Goal: Book appointment/travel/reservation

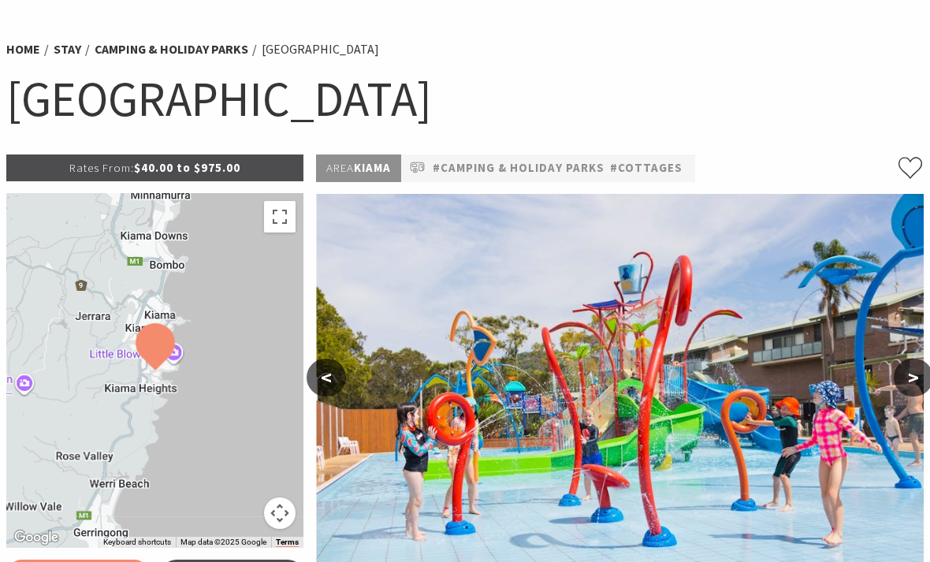
select select "3"
select select "2"
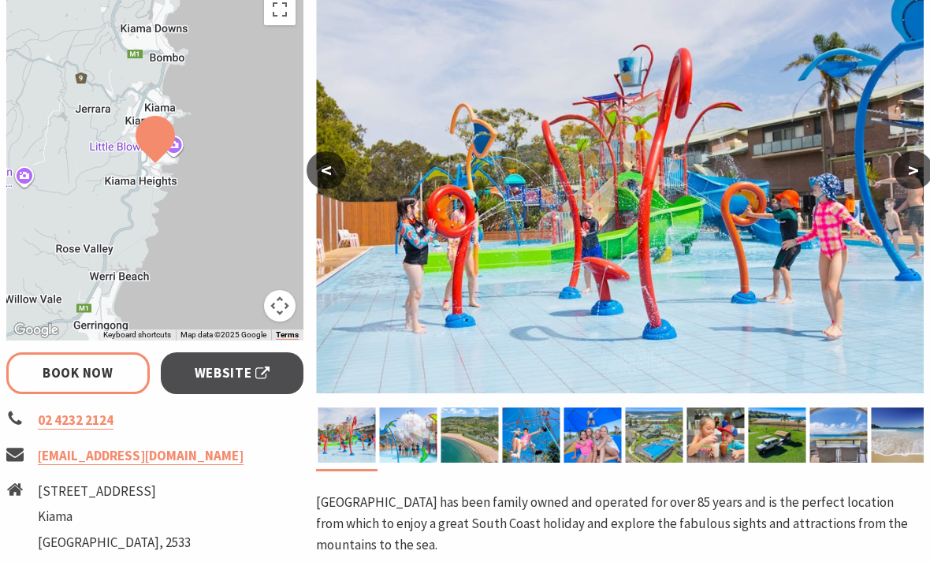
scroll to position [305, 0]
click at [413, 450] on img at bounding box center [409, 434] width 58 height 55
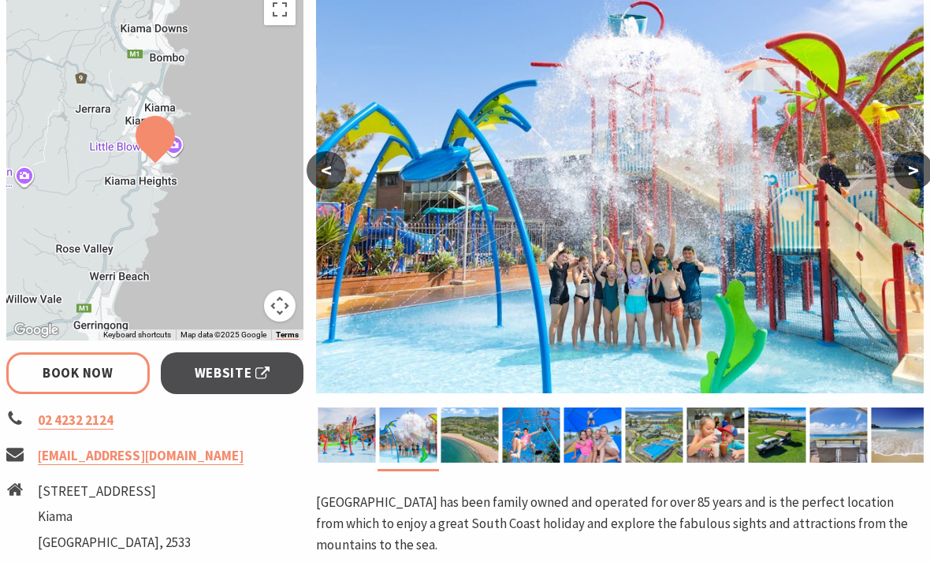
click at [908, 166] on button ">" at bounding box center [912, 170] width 39 height 38
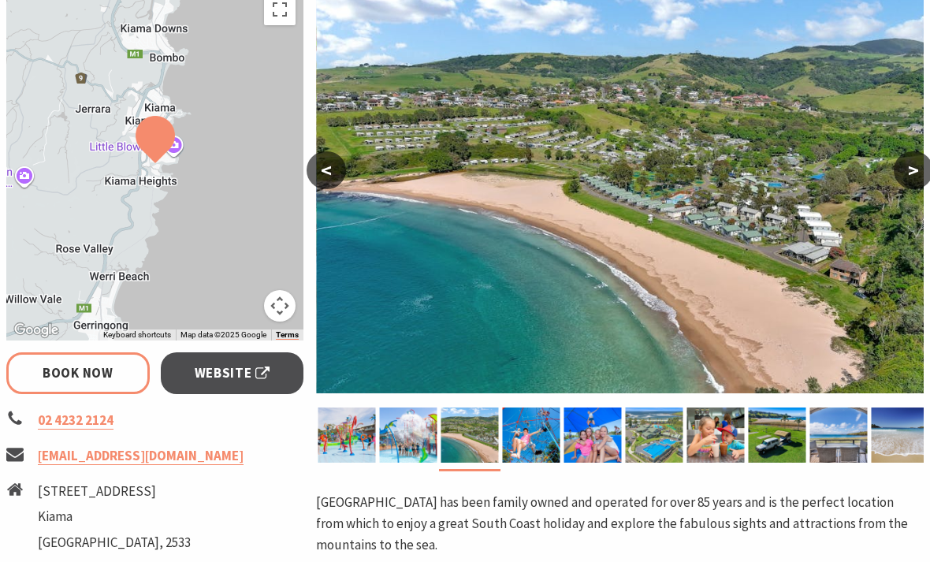
click at [907, 173] on button ">" at bounding box center [912, 170] width 39 height 38
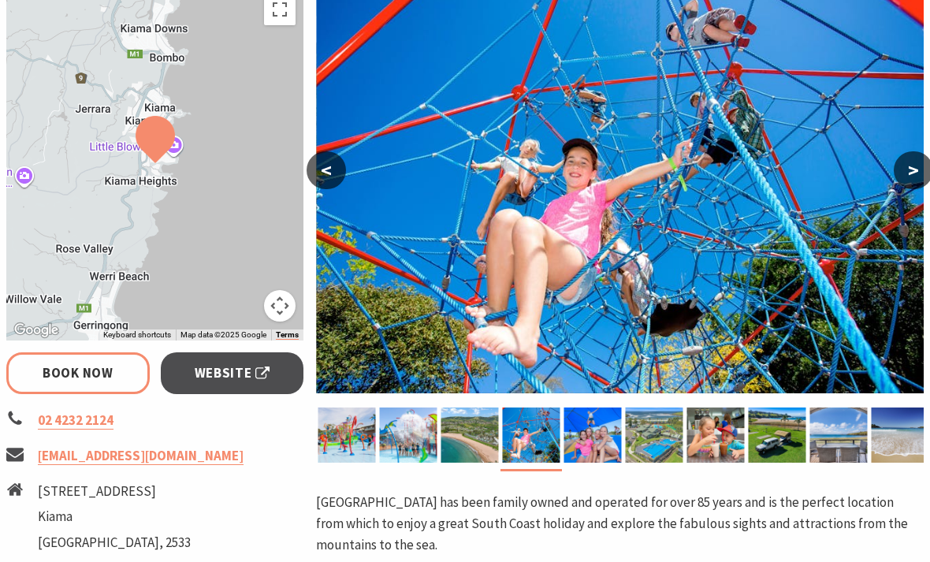
click at [902, 169] on button ">" at bounding box center [912, 170] width 39 height 38
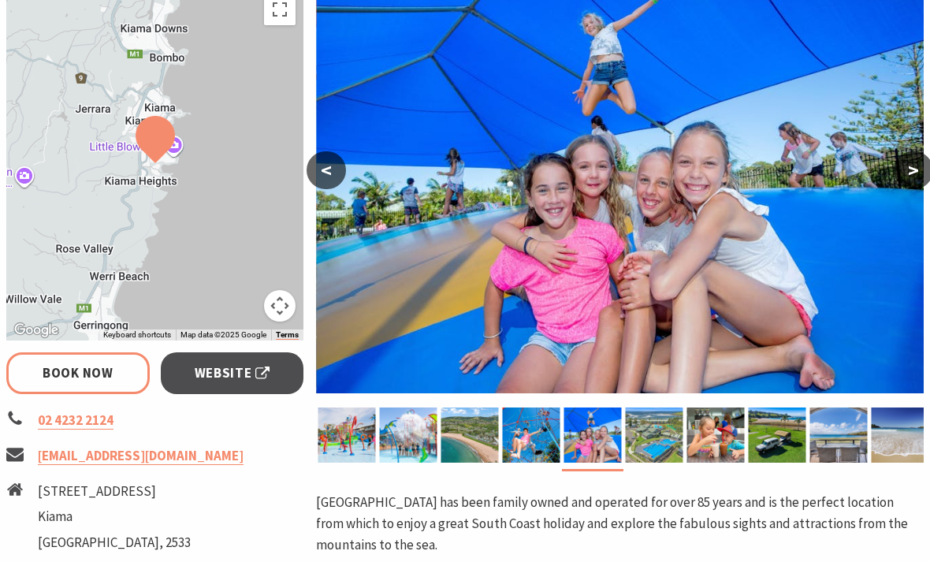
click at [896, 181] on img at bounding box center [619, 190] width 607 height 406
click at [896, 191] on img at bounding box center [619, 190] width 607 height 406
click at [903, 185] on button ">" at bounding box center [912, 170] width 39 height 38
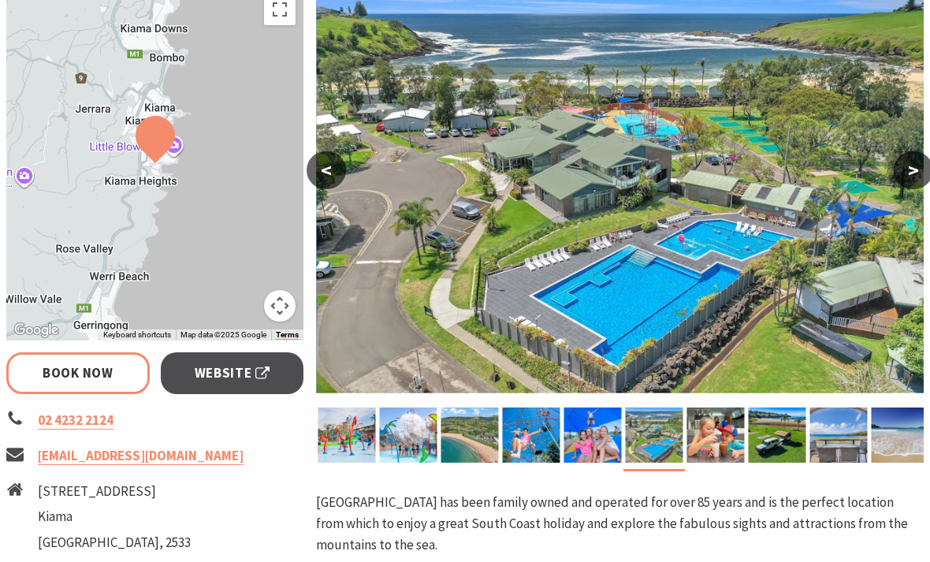
click at [909, 168] on button ">" at bounding box center [912, 170] width 39 height 38
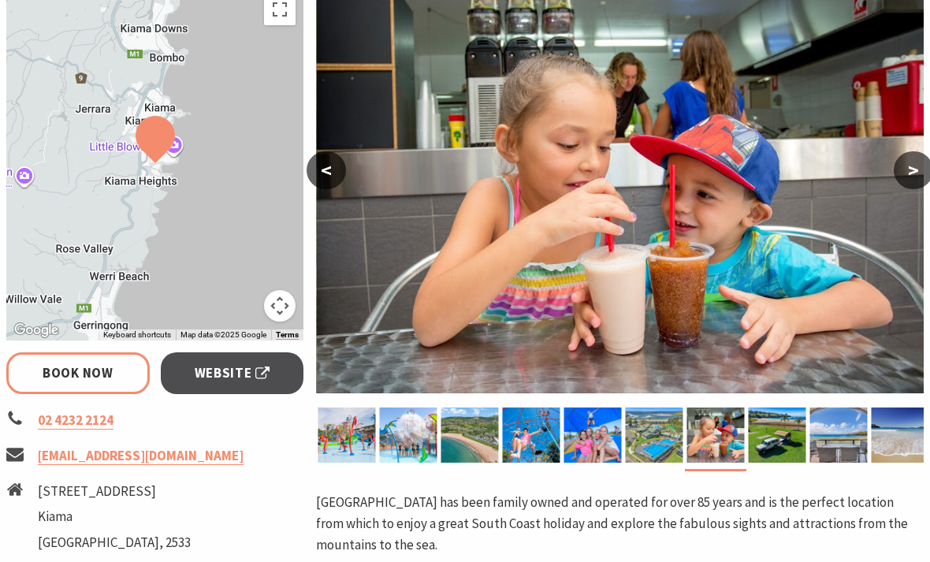
click at [919, 165] on button ">" at bounding box center [912, 170] width 39 height 38
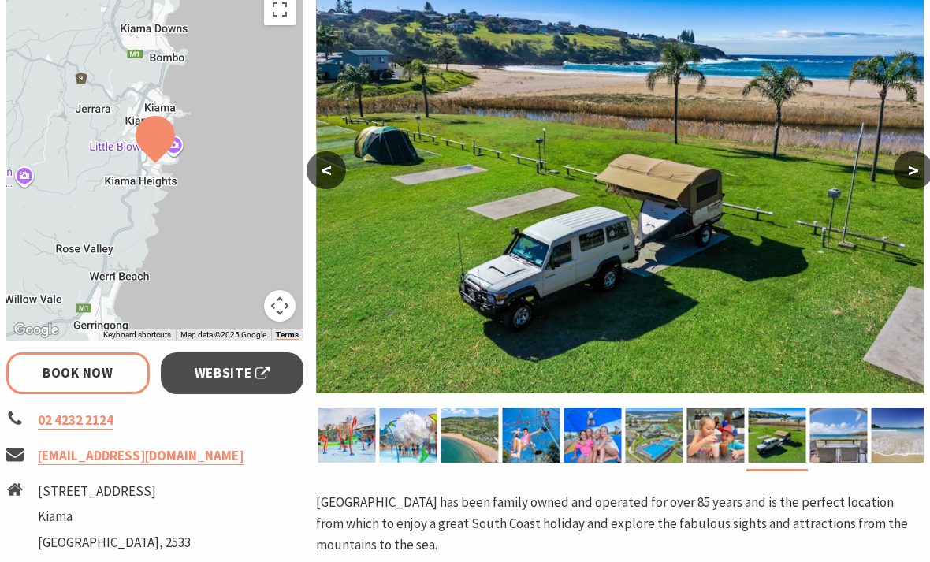
click at [908, 159] on button ">" at bounding box center [912, 170] width 39 height 38
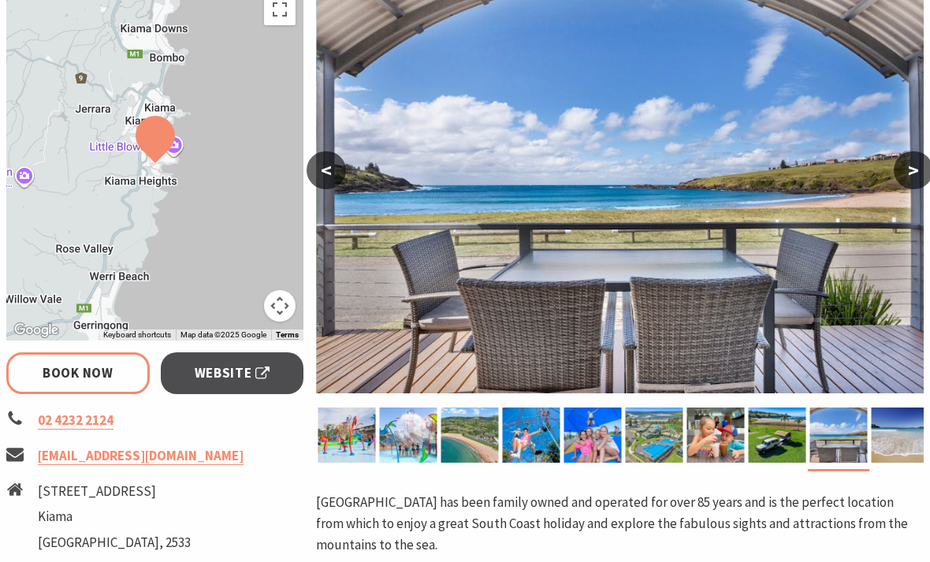
click at [915, 162] on button ">" at bounding box center [912, 170] width 39 height 38
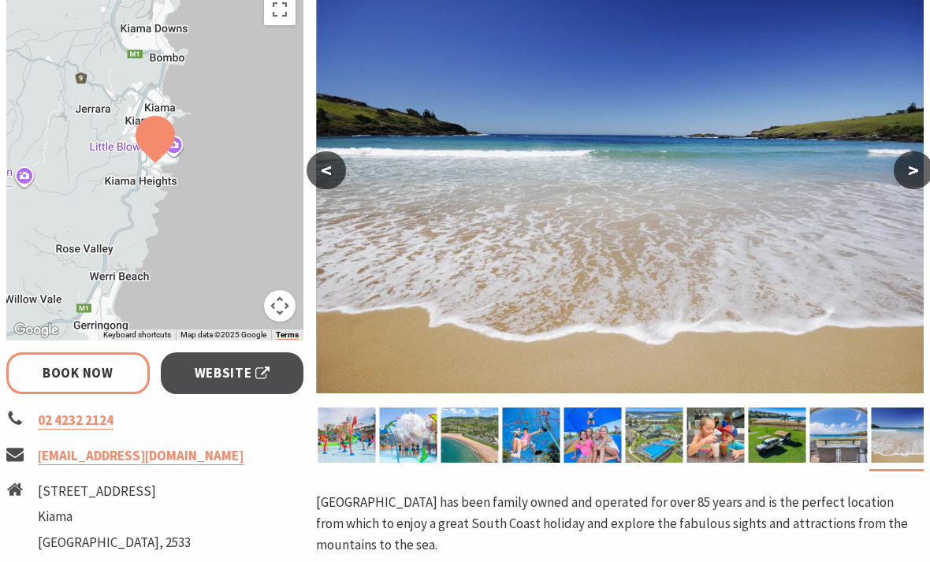
click at [901, 150] on img at bounding box center [619, 190] width 607 height 406
click at [900, 171] on button ">" at bounding box center [912, 170] width 39 height 38
click at [911, 169] on button ">" at bounding box center [912, 170] width 39 height 38
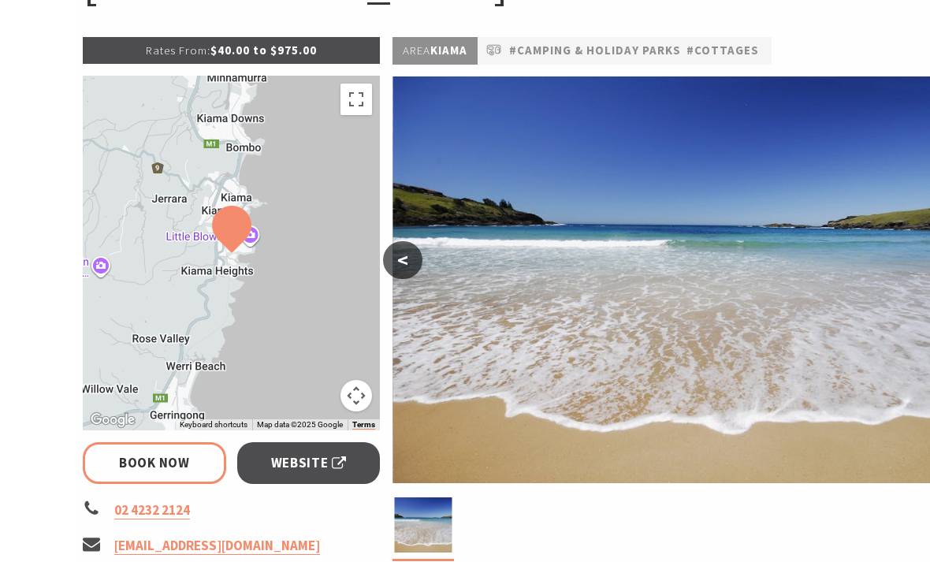
scroll to position [199, 0]
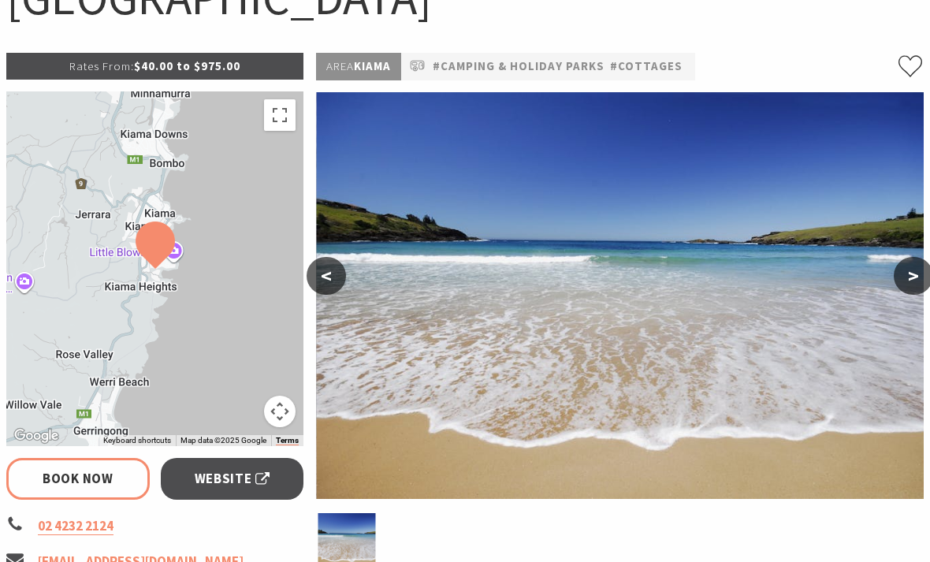
click at [282, 116] on button "Toggle fullscreen view" at bounding box center [280, 116] width 32 height 32
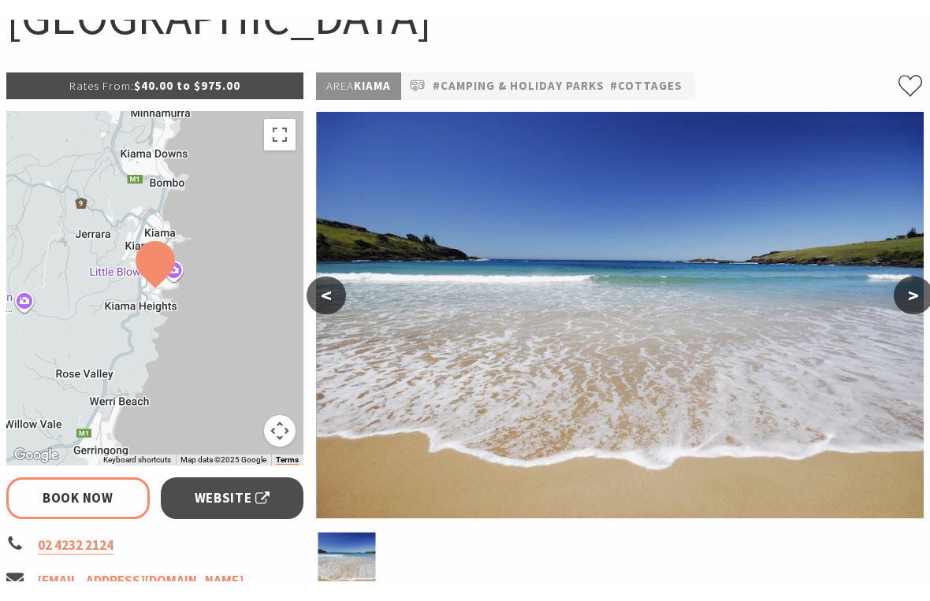
scroll to position [19, 0]
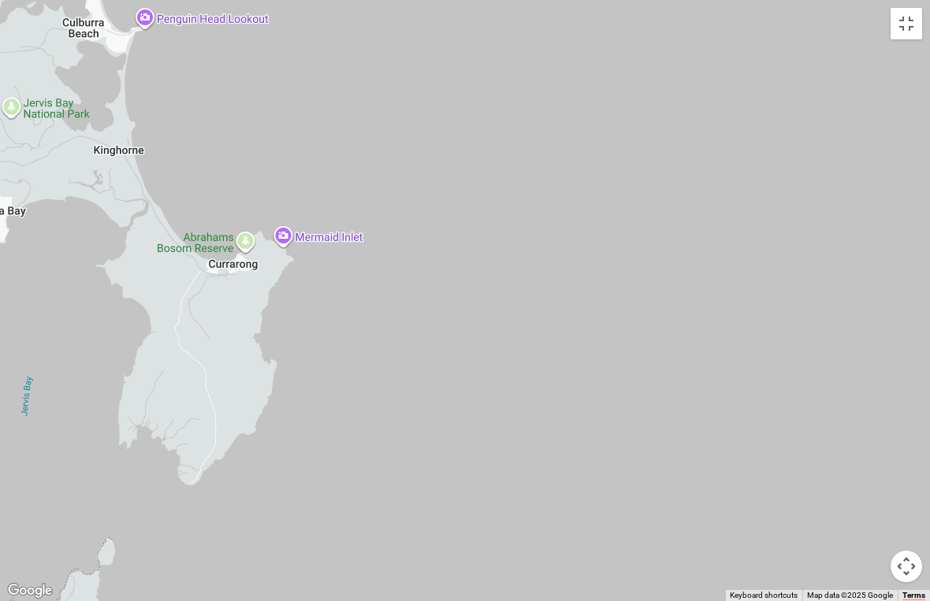
select select "3"
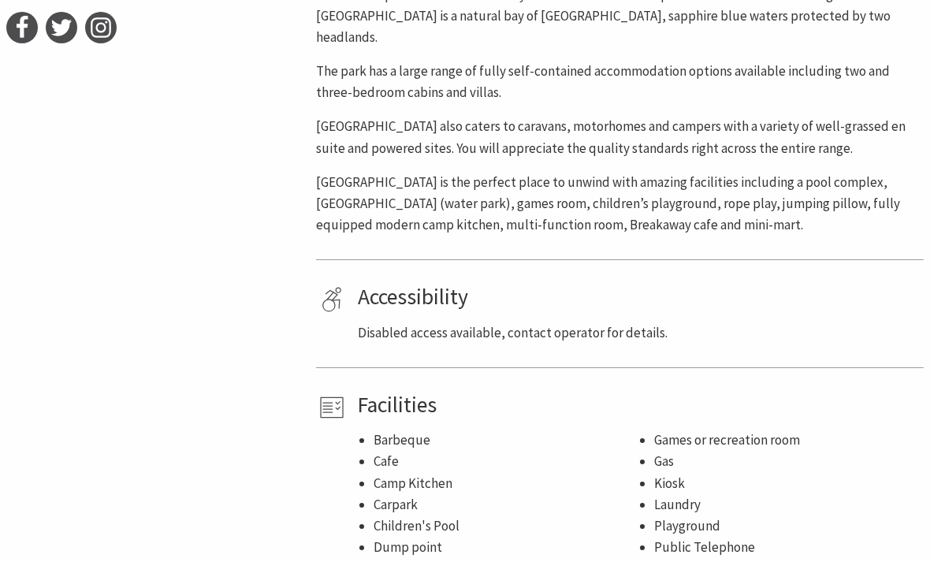
scroll to position [890, 0]
